Goal: Information Seeking & Learning: Learn about a topic

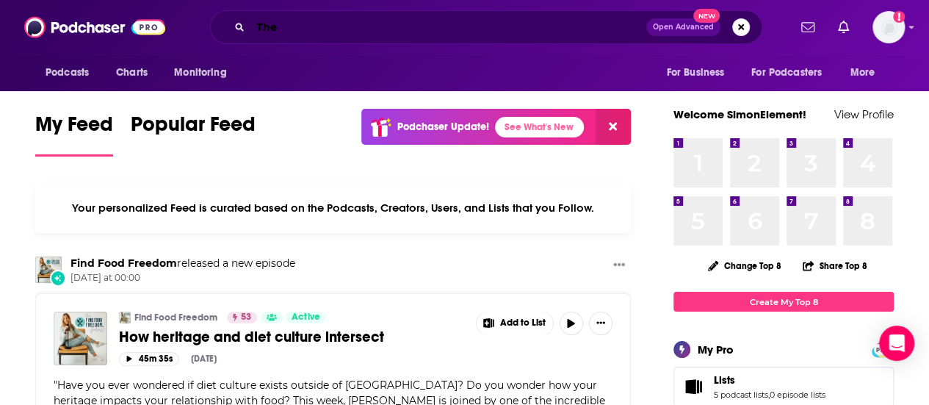
click at [309, 22] on input "The" at bounding box center [448, 27] width 396 height 24
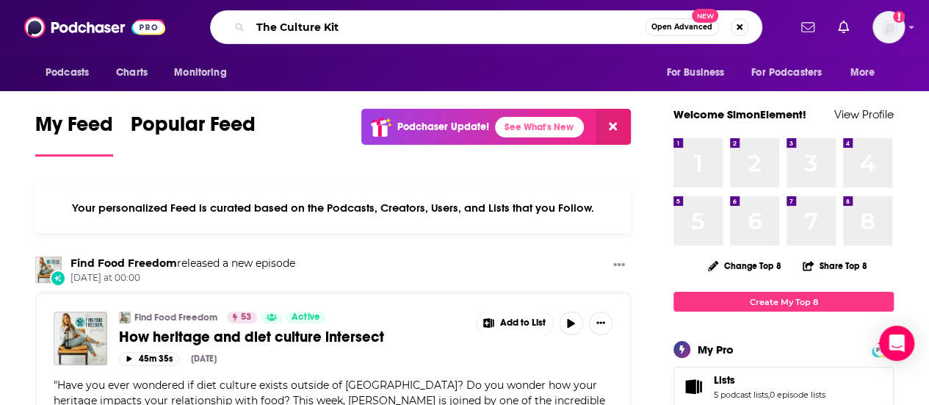
type input "The Culture Kit"
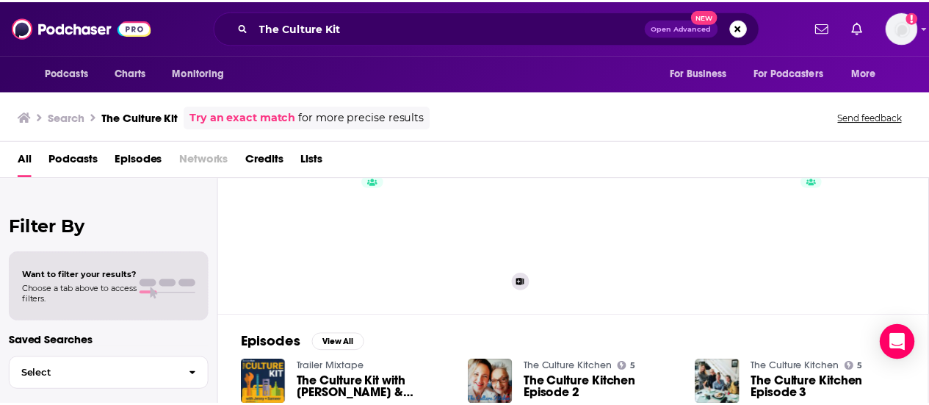
scroll to position [44, 0]
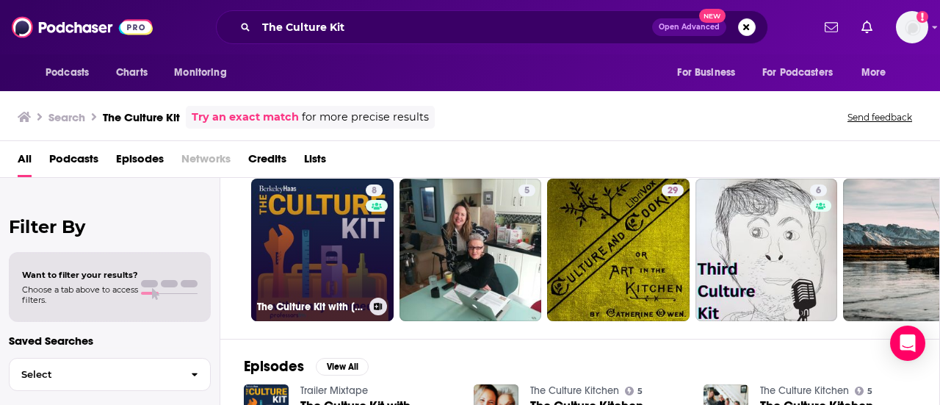
click at [339, 259] on link "8 The Culture Kit with [PERSON_NAME] & [PERSON_NAME]" at bounding box center [322, 249] width 142 height 142
